Goal: Task Accomplishment & Management: Manage account settings

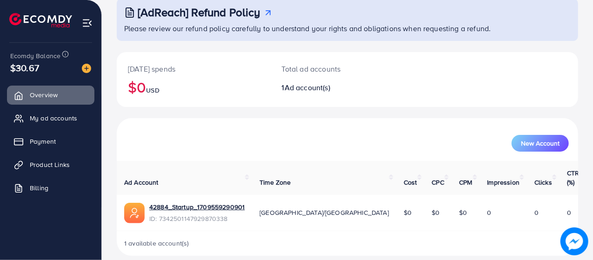
scroll to position [59, 0]
click at [180, 202] on link "42884_Startup_1709559290901" at bounding box center [196, 206] width 95 height 9
click at [56, 144] on span "Payment" at bounding box center [45, 141] width 26 height 9
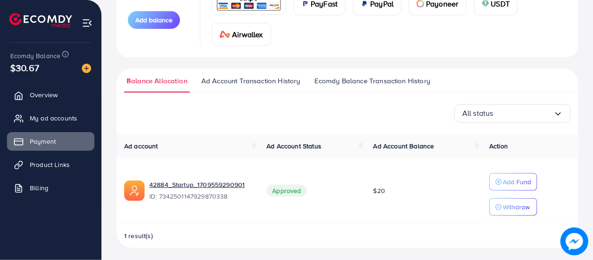
scroll to position [150, 0]
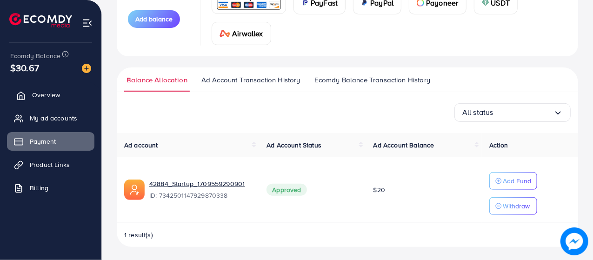
click at [69, 99] on link "Overview" at bounding box center [50, 95] width 87 height 19
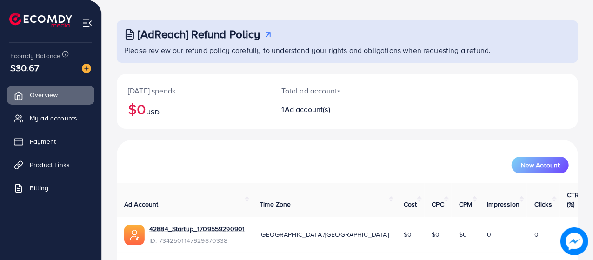
scroll to position [59, 0]
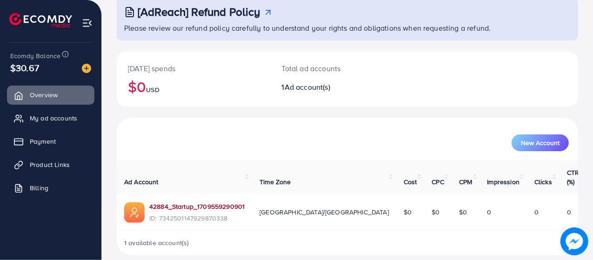
click at [214, 202] on link "42884_Startup_1709559290901" at bounding box center [196, 206] width 95 height 9
click at [50, 123] on link "My ad accounts" at bounding box center [50, 118] width 87 height 19
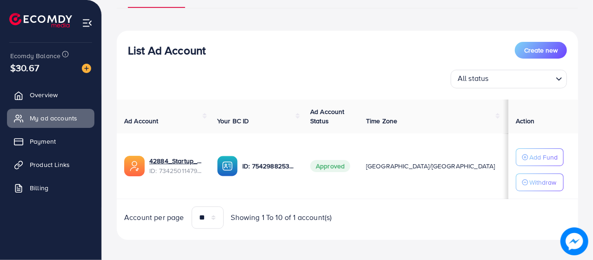
scroll to position [90, 0]
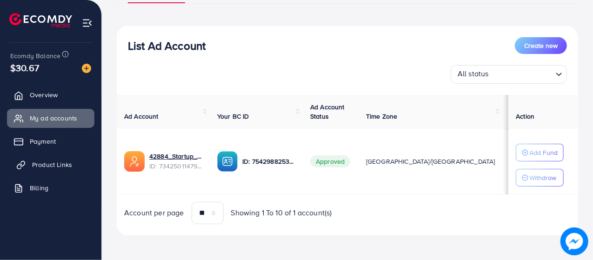
click at [68, 172] on link "Product Links" at bounding box center [50, 164] width 87 height 19
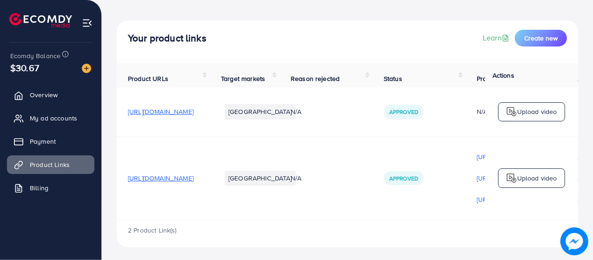
scroll to position [44, 0]
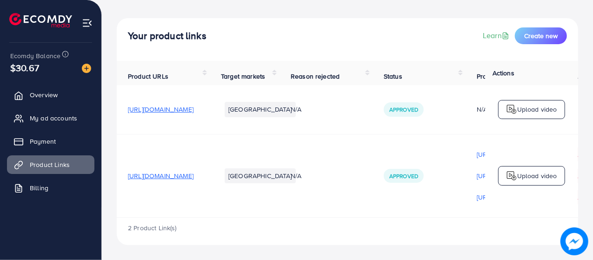
click at [512, 177] on img at bounding box center [511, 175] width 11 height 11
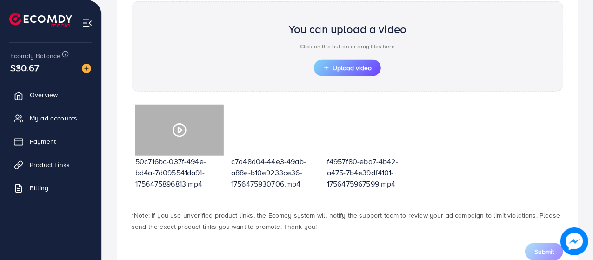
click at [171, 132] on div at bounding box center [179, 130] width 88 height 51
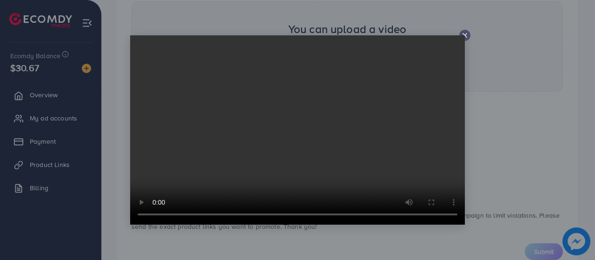
click at [463, 37] on video at bounding box center [297, 129] width 335 height 189
click at [498, 109] on div at bounding box center [297, 130] width 595 height 260
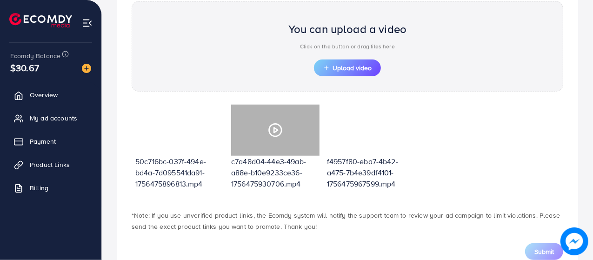
click at [279, 143] on div at bounding box center [275, 130] width 88 height 51
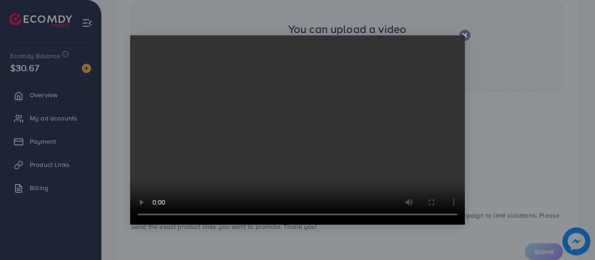
click at [461, 35] on video at bounding box center [297, 129] width 335 height 189
click at [509, 66] on div at bounding box center [297, 130] width 595 height 260
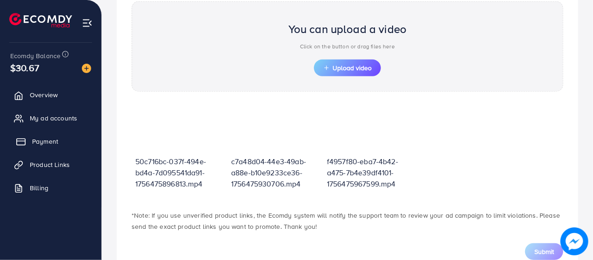
click at [34, 149] on link "Payment" at bounding box center [50, 141] width 87 height 19
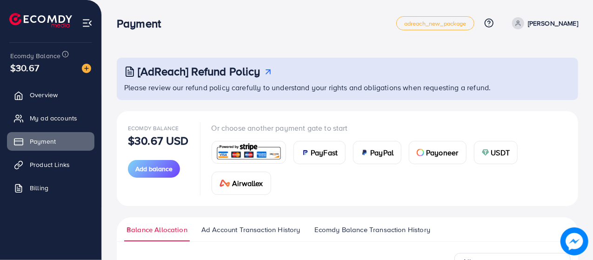
click at [542, 23] on p "[PERSON_NAME]" at bounding box center [552, 23] width 50 height 11
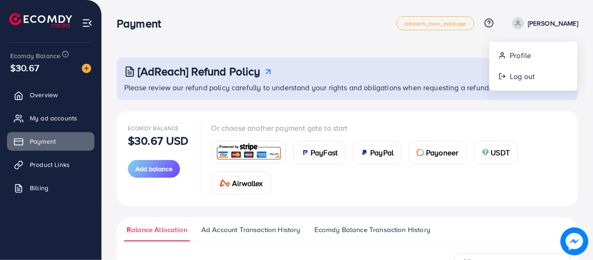
click at [319, 46] on div "[AdReach] Refund Policy Please review our refund policy carefully to understand…" at bounding box center [347, 209] width 491 height 419
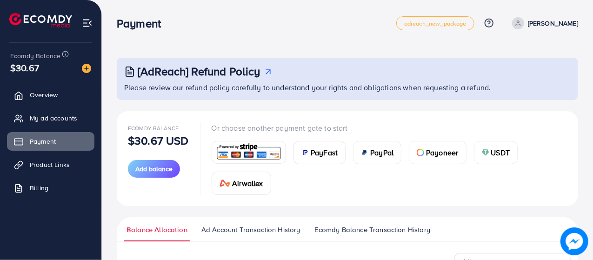
click at [524, 19] on span at bounding box center [518, 23] width 12 height 12
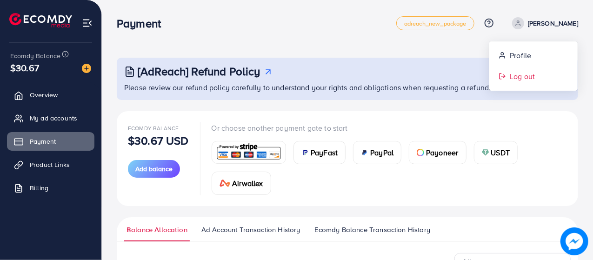
click at [527, 79] on span "Log out" at bounding box center [521, 76] width 25 height 11
